Goal: Task Accomplishment & Management: Complete application form

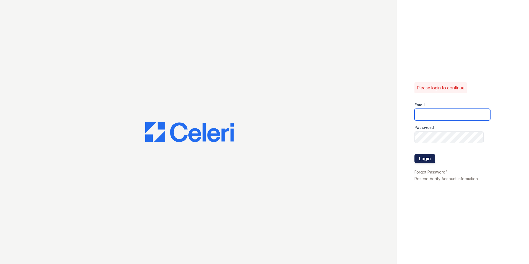
type input "[EMAIL_ADDRESS][DOMAIN_NAME]"
click at [426, 160] on button "Login" at bounding box center [425, 158] width 21 height 9
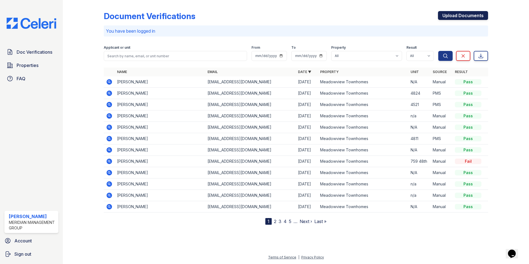
click at [448, 15] on link "Upload Documents" at bounding box center [463, 15] width 50 height 9
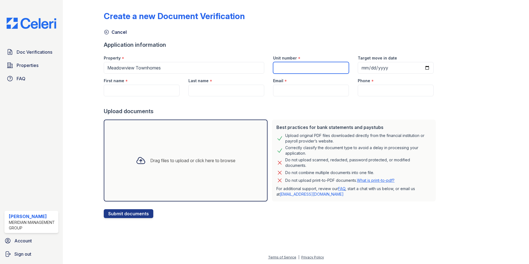
click at [304, 63] on input "Unit number" at bounding box center [311, 68] width 76 height 12
type input "n/a"
click at [159, 92] on input "First name" at bounding box center [142, 91] width 76 height 12
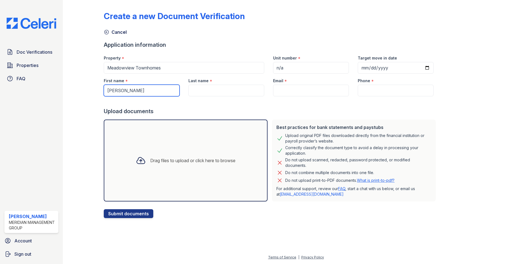
type input "Jazmine"
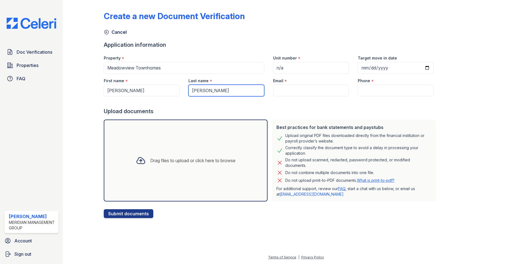
type input "Wiggins"
click at [303, 86] on input "Email" at bounding box center [311, 91] width 76 height 12
paste input "[EMAIL_ADDRESS][DOMAIN_NAME]"
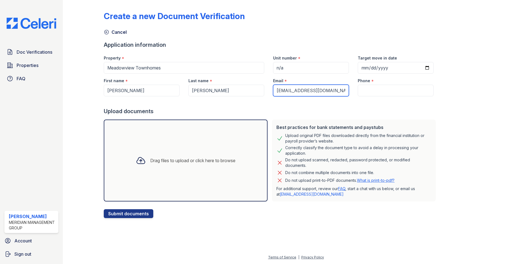
type input "[EMAIL_ADDRESS][DOMAIN_NAME]"
click at [369, 90] on input "Phone" at bounding box center [396, 91] width 76 height 12
paste input "(804) 605-4179"
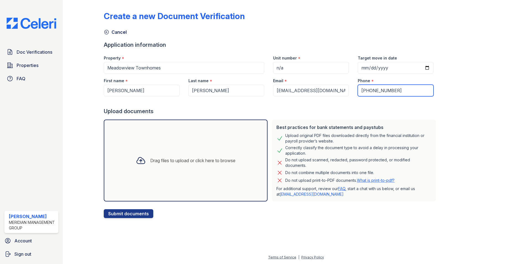
type input "(804) 605-4179"
click at [154, 158] on div "Drag files to upload or click here to browse" at bounding box center [192, 160] width 85 height 7
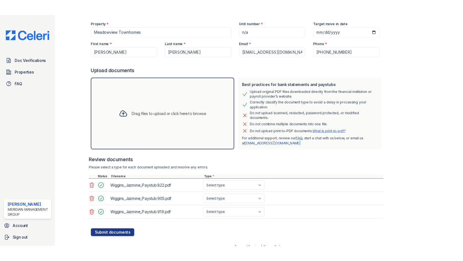
scroll to position [55, 0]
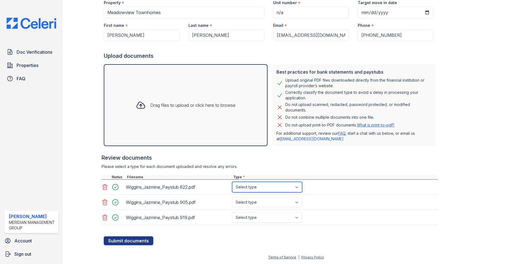
click at [254, 191] on select "Select type Paystub Bank Statement Offer Letter Tax Documents Benefit Award Let…" at bounding box center [267, 187] width 70 height 11
select select "paystub"
click at [232, 182] on select "Select type Paystub Bank Statement Offer Letter Tax Documents Benefit Award Let…" at bounding box center [267, 187] width 70 height 11
click at [255, 200] on select "Select type Paystub Bank Statement Offer Letter Tax Documents Benefit Award Let…" at bounding box center [267, 202] width 70 height 11
select select "paystub"
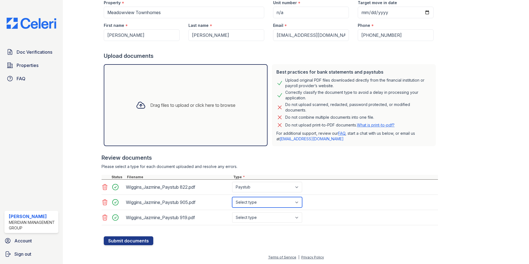
click at [232, 197] on select "Select type Paystub Bank Statement Offer Letter Tax Documents Benefit Award Let…" at bounding box center [267, 202] width 70 height 11
click at [252, 218] on select "Select type Paystub Bank Statement Offer Letter Tax Documents Benefit Award Let…" at bounding box center [267, 217] width 70 height 11
select select "paystub"
click at [232, 212] on select "Select type Paystub Bank Statement Offer Letter Tax Documents Benefit Award Let…" at bounding box center [267, 217] width 70 height 11
click at [131, 236] on button "Submit documents" at bounding box center [129, 240] width 50 height 9
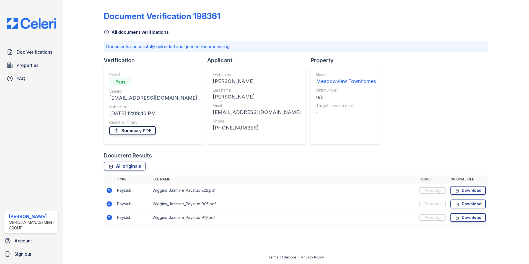
click at [131, 130] on link "Summary PDF" at bounding box center [132, 130] width 47 height 9
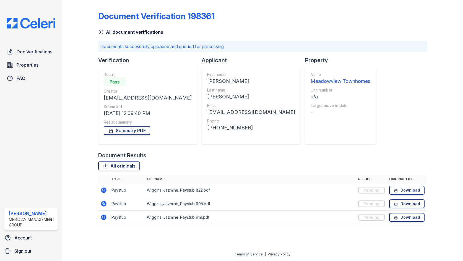
click at [30, 29] on img at bounding box center [31, 23] width 58 height 11
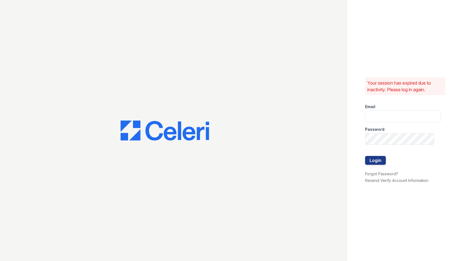
type input "ksampson@mmgmgt.com"
click at [375, 164] on button "Login" at bounding box center [375, 160] width 21 height 9
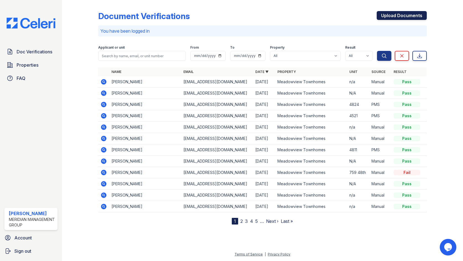
click at [389, 14] on link "Upload Documents" at bounding box center [402, 15] width 50 height 9
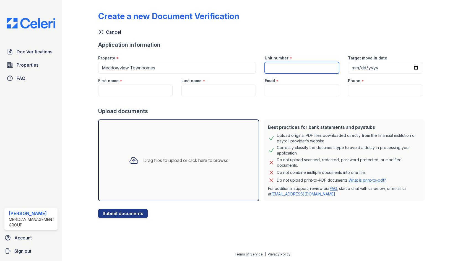
click at [312, 68] on input "Unit number" at bounding box center [302, 68] width 74 height 12
type input "n/a"
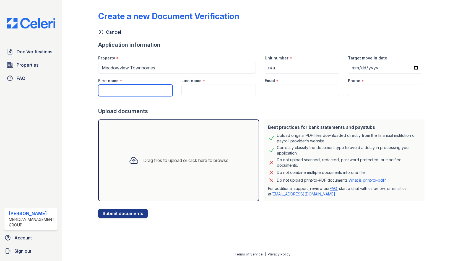
click at [121, 89] on input "First name" at bounding box center [135, 91] width 74 height 12
drag, startPoint x: 104, startPoint y: 86, endPoint x: 108, endPoint y: 86, distance: 3.6
click at [106, 87] on input "BRian" at bounding box center [135, 91] width 74 height 12
click at [104, 90] on input "BRian" at bounding box center [135, 91] width 74 height 12
type input "Brian"
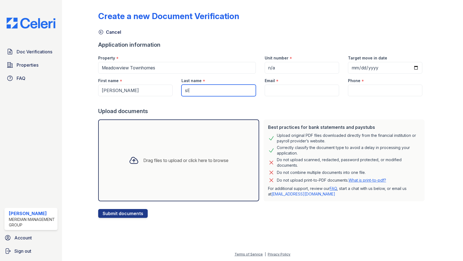
type input "s"
type input "Sellers"
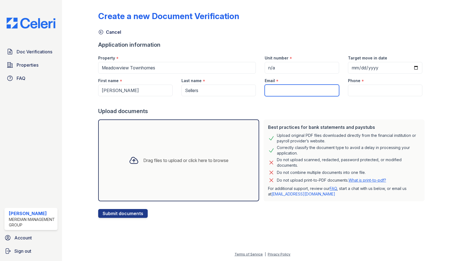
click at [289, 90] on input "Email" at bounding box center [302, 91] width 74 height 12
drag, startPoint x: 300, startPoint y: 91, endPoint x: 308, endPoint y: 92, distance: 8.0
click at [300, 91] on input "Email" at bounding box center [302, 91] width 74 height 12
paste input "(757) 705-7863"
type input "(757) 705-7863"
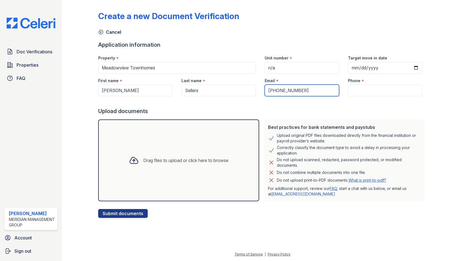
drag, startPoint x: 287, startPoint y: 92, endPoint x: 232, endPoint y: 90, distance: 55.1
click at [232, 90] on div "First name * Brian Last name * Sellers Email * (757) 705-7863 Phone *" at bounding box center [260, 85] width 333 height 23
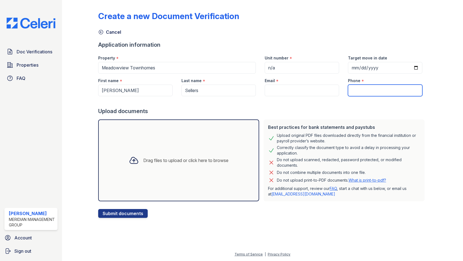
click at [374, 89] on input "Phone" at bounding box center [385, 91] width 74 height 12
paste input "(757) 705-7863"
type input "(757) 705-7863"
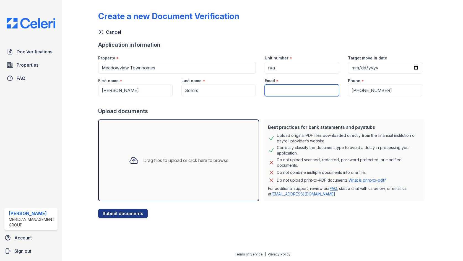
click at [297, 92] on input "Email" at bounding box center [302, 91] width 74 height 12
paste input "kujiro414@hotmail.com"
type input "kujiro414@hotmail.com"
click at [163, 162] on div "Drag files to upload or click here to browse" at bounding box center [185, 160] width 85 height 7
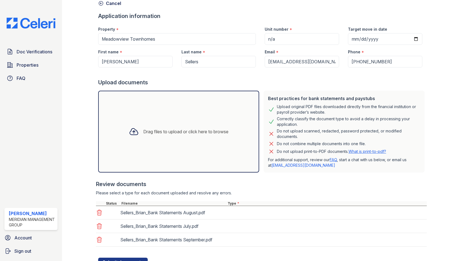
scroll to position [53, 0]
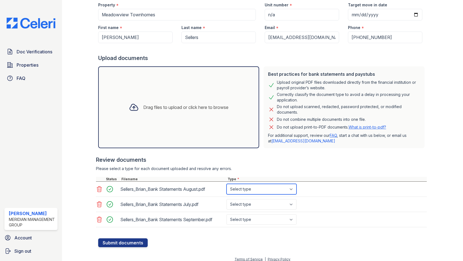
click at [248, 189] on select "Select type Paystub Bank Statement Offer Letter Tax Documents Benefit Award Let…" at bounding box center [262, 189] width 70 height 11
select select "bank_statement"
click at [227, 184] on select "Select type Paystub Bank Statement Offer Letter Tax Documents Benefit Award Let…" at bounding box center [262, 189] width 70 height 11
click at [247, 204] on select "Select type Paystub Bank Statement Offer Letter Tax Documents Benefit Award Let…" at bounding box center [262, 204] width 70 height 11
select select "bank_statement"
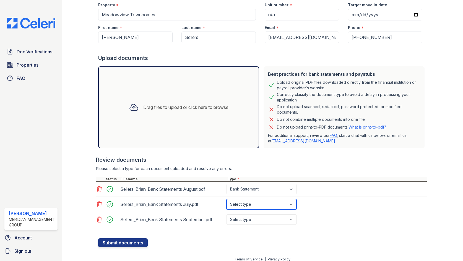
click at [227, 199] on select "Select type Paystub Bank Statement Offer Letter Tax Documents Benefit Award Let…" at bounding box center [262, 204] width 70 height 11
click at [250, 220] on select "Select type Paystub Bank Statement Offer Letter Tax Documents Benefit Award Let…" at bounding box center [262, 220] width 70 height 11
select select "bank_statement"
click at [227, 215] on select "Select type Paystub Bank Statement Offer Letter Tax Documents Benefit Award Let…" at bounding box center [262, 220] width 70 height 11
click at [115, 239] on button "Submit documents" at bounding box center [123, 243] width 50 height 9
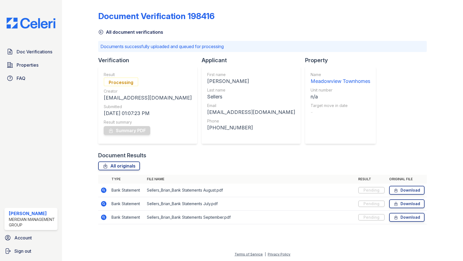
click at [30, 23] on img at bounding box center [31, 23] width 58 height 11
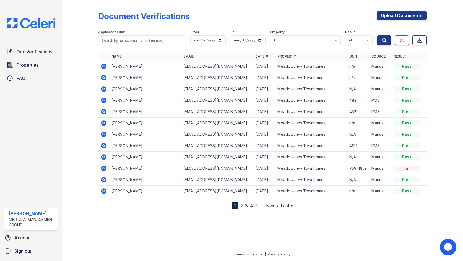
click at [102, 64] on icon at bounding box center [103, 66] width 7 height 7
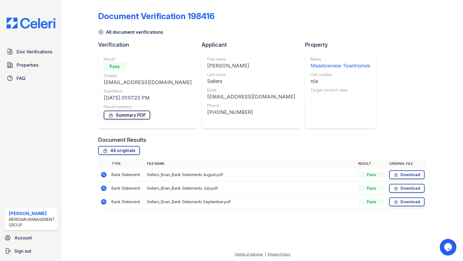
click at [127, 117] on link "Summary PDF" at bounding box center [127, 115] width 47 height 9
click at [36, 25] on img at bounding box center [31, 23] width 58 height 11
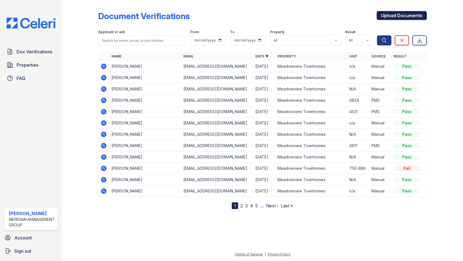
click at [398, 14] on link "Upload Documents" at bounding box center [402, 15] width 50 height 9
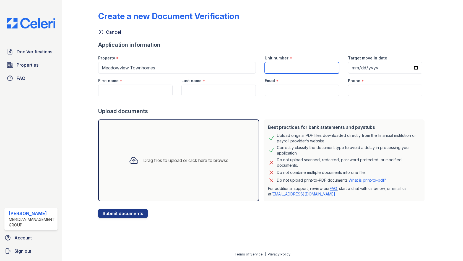
click at [300, 71] on input "Unit number" at bounding box center [302, 68] width 74 height 12
type input "n/a"
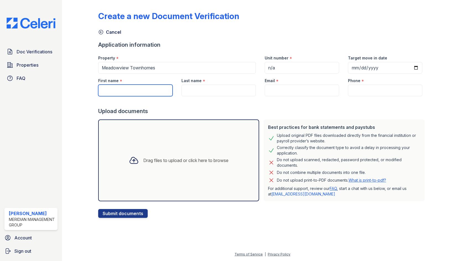
click at [138, 92] on input "First name" at bounding box center [135, 91] width 74 height 12
type input "Thomas"
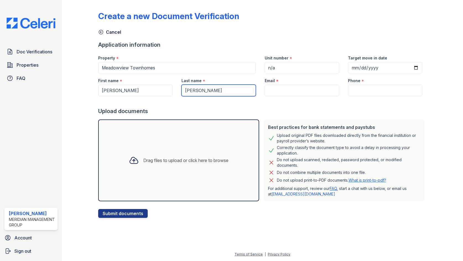
type input "Stumpf"
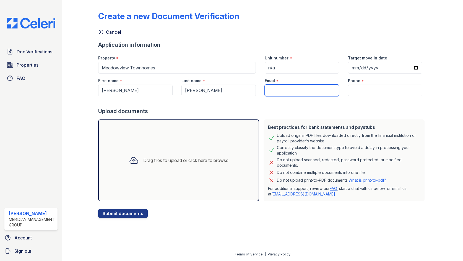
drag, startPoint x: 300, startPoint y: 95, endPoint x: 300, endPoint y: 90, distance: 4.4
click at [300, 95] on input "Email" at bounding box center [302, 91] width 74 height 12
click at [283, 89] on input "Email" at bounding box center [302, 91] width 74 height 12
paste input "thomasstumpf38@gmail.com"
type input "thomasstumpf38@gmail.com"
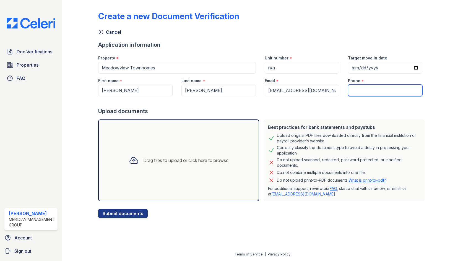
click at [360, 90] on input "Phone" at bounding box center [385, 91] width 74 height 12
click at [373, 89] on input "Phone" at bounding box center [385, 91] width 74 height 12
paste input "(757) 912-4888"
type input "(757) 912-4888"
click at [165, 159] on div "Drag files to upload or click here to browse" at bounding box center [185, 160] width 85 height 7
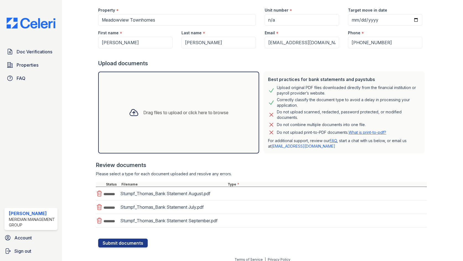
scroll to position [53, 0]
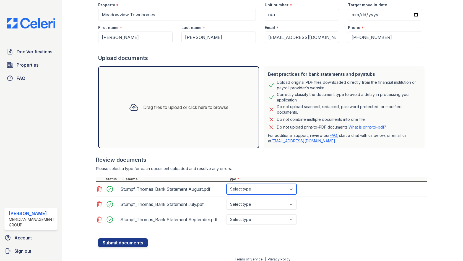
click at [241, 192] on select "Select type Paystub Bank Statement Offer Letter Tax Documents Benefit Award Let…" at bounding box center [262, 189] width 70 height 11
select select "bank_statement"
click at [227, 184] on select "Select type Paystub Bank Statement Offer Letter Tax Documents Benefit Award Let…" at bounding box center [262, 189] width 70 height 11
click at [245, 205] on select "Select type Paystub Bank Statement Offer Letter Tax Documents Benefit Award Let…" at bounding box center [262, 204] width 70 height 11
select select "bank_statement"
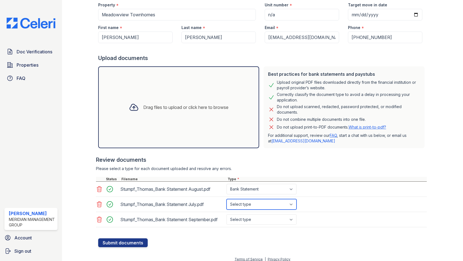
click at [227, 199] on select "Select type Paystub Bank Statement Offer Letter Tax Documents Benefit Award Let…" at bounding box center [262, 204] width 70 height 11
click at [250, 220] on select "Select type Paystub Bank Statement Offer Letter Tax Documents Benefit Award Let…" at bounding box center [262, 220] width 70 height 11
select select "bank_statement"
click at [227, 215] on select "Select type Paystub Bank Statement Offer Letter Tax Documents Benefit Award Let…" at bounding box center [262, 220] width 70 height 11
click at [118, 241] on button "Submit documents" at bounding box center [123, 243] width 50 height 9
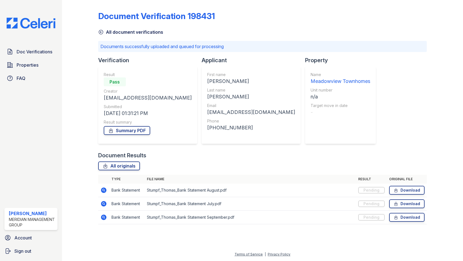
click at [26, 25] on img at bounding box center [31, 23] width 58 height 11
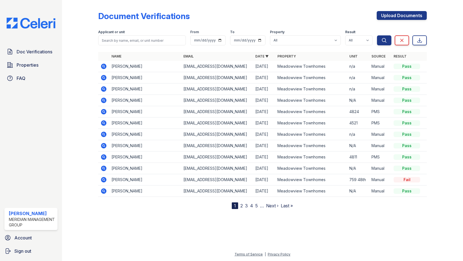
click at [104, 66] on icon at bounding box center [103, 65] width 1 height 1
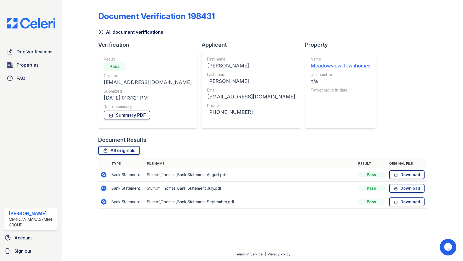
click at [139, 115] on link "Summary PDF" at bounding box center [127, 115] width 47 height 9
